Goal: Task Accomplishment & Management: Use online tool/utility

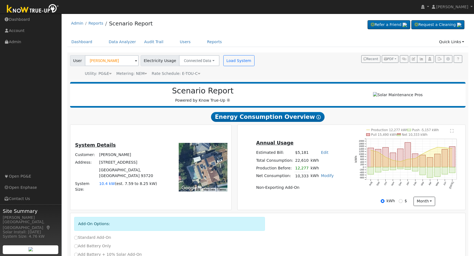
scroll to position [302, 0]
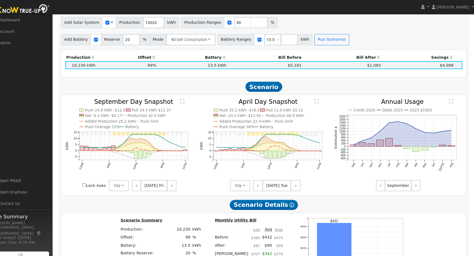
click at [413, 220] on div "Scenario Summary Production: 10,230 kWh Offset: 99 % Battery: 13.5 kWh Battery …" at bounding box center [267, 247] width 399 height 70
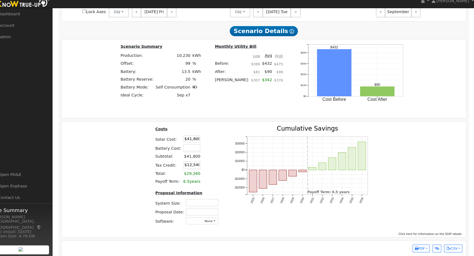
scroll to position [473, 0]
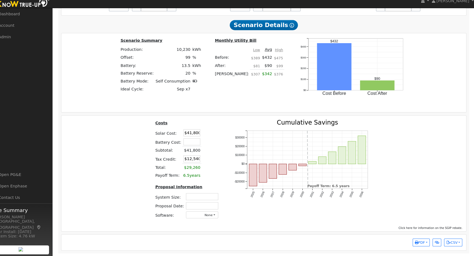
click at [201, 137] on input "$41,800" at bounding box center [197, 135] width 16 height 7
click at [197, 145] on input "text" at bounding box center [197, 144] width 16 height 7
type input "$24,800"
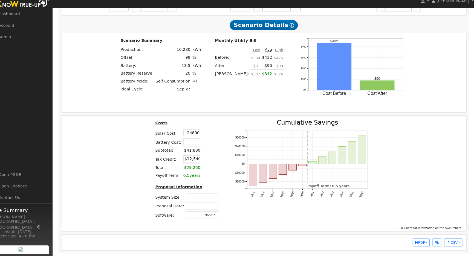
type input "$7,440"
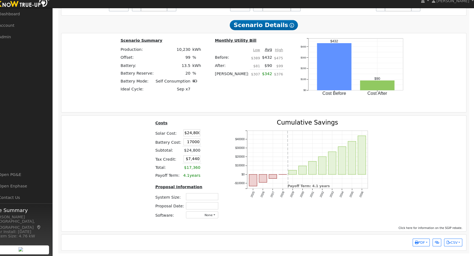
click at [132, 143] on div "Costs Solar Cost: $24,800 Battery Cost: 17000 Subtotal: $24,800 Tax Credit: $7,…" at bounding box center [267, 173] width 399 height 101
type input "$17,000"
type input "$12,540"
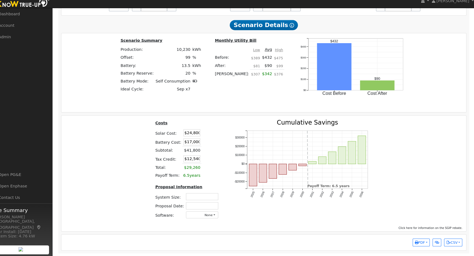
click at [214, 197] on input "text" at bounding box center [207, 198] width 31 height 7
type input "8.60"
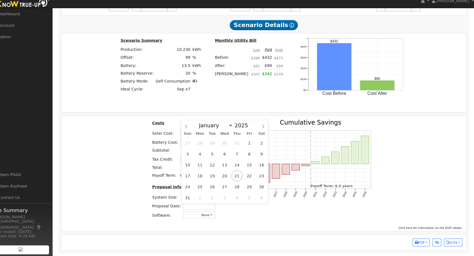
click at [212, 207] on input "text" at bounding box center [204, 207] width 31 height 7
click at [242, 178] on span "21" at bounding box center [241, 177] width 11 height 11
type input "[DATE]"
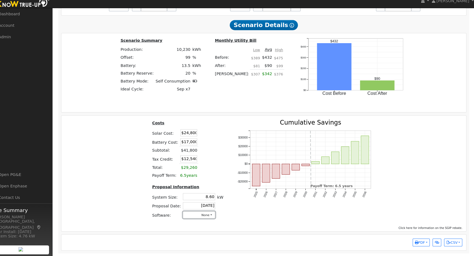
click at [204, 214] on button "None" at bounding box center [204, 216] width 31 height 7
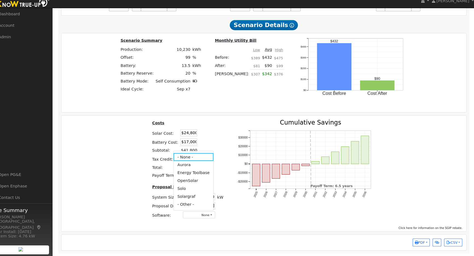
click at [200, 169] on link "Aurora" at bounding box center [199, 167] width 39 height 8
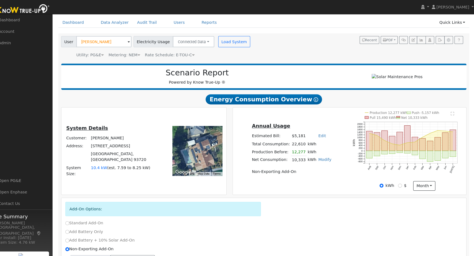
scroll to position [0, 0]
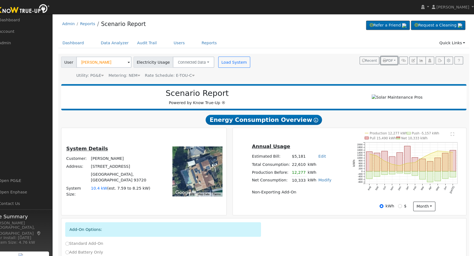
click at [390, 60] on span "PDF" at bounding box center [389, 59] width 10 height 4
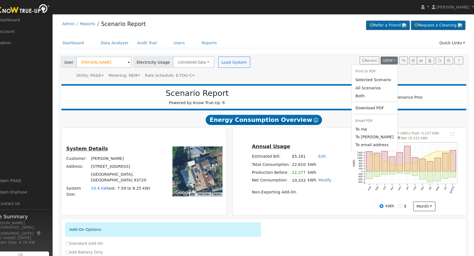
click at [364, 95] on link "Both" at bounding box center [375, 94] width 45 height 8
